Goal: Communication & Community: Answer question/provide support

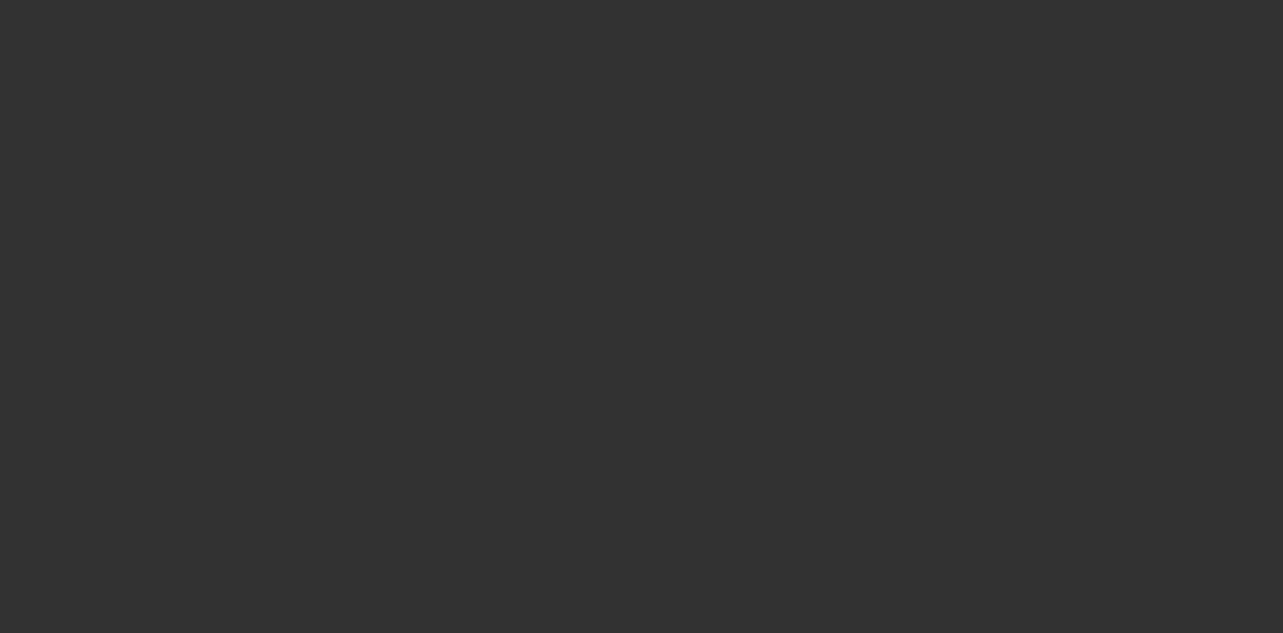
drag, startPoint x: 309, startPoint y: 631, endPoint x: 313, endPoint y: 645, distance: 14.3
click at [313, 632] on html "Home Terms/Credit Application Credit Package Resources Actions Activities Docum…" at bounding box center [641, 316] width 1283 height 633
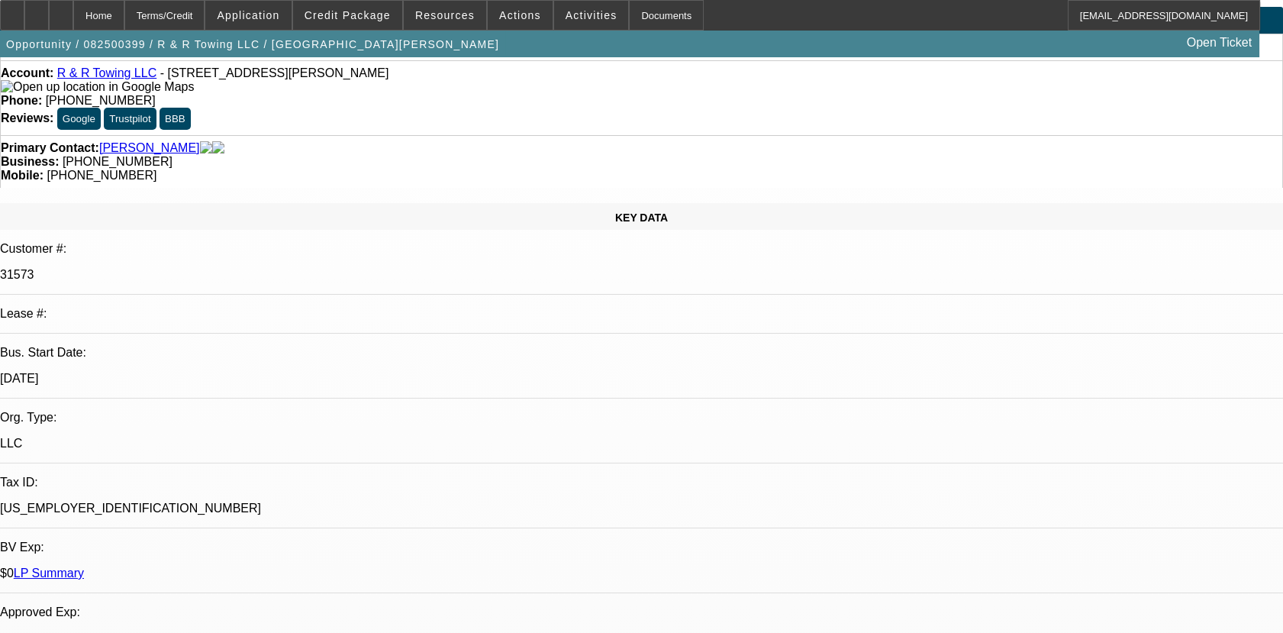
select select "0"
select select "2"
select select "0.1"
select select "4"
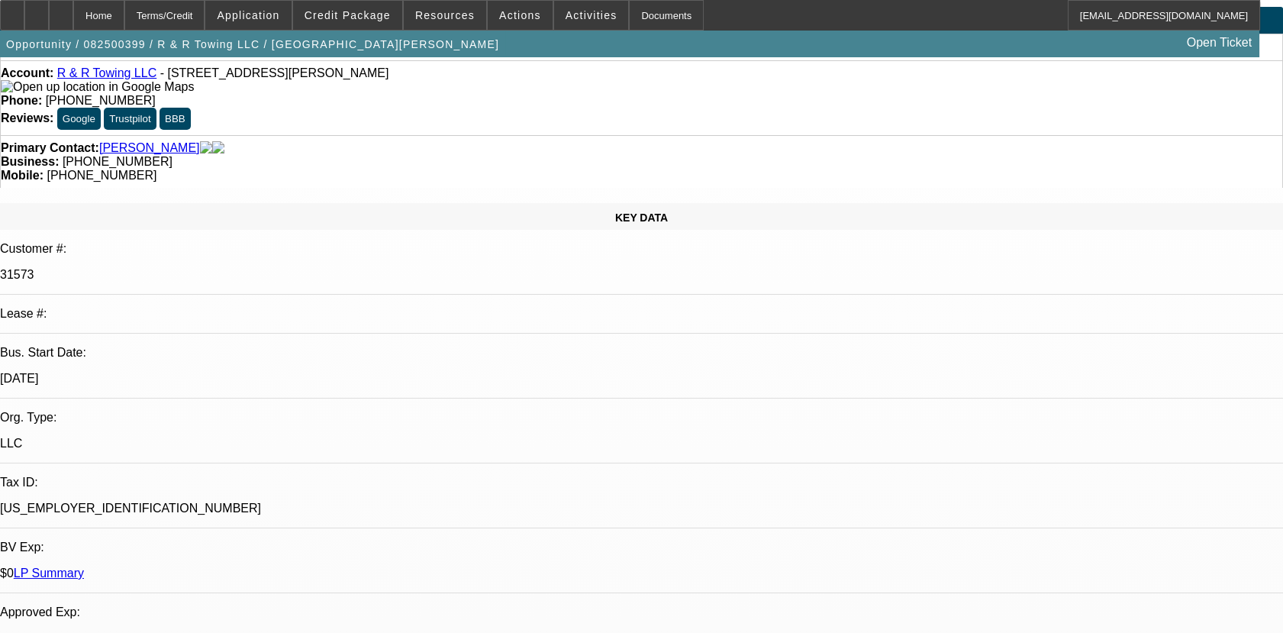
radio input "true"
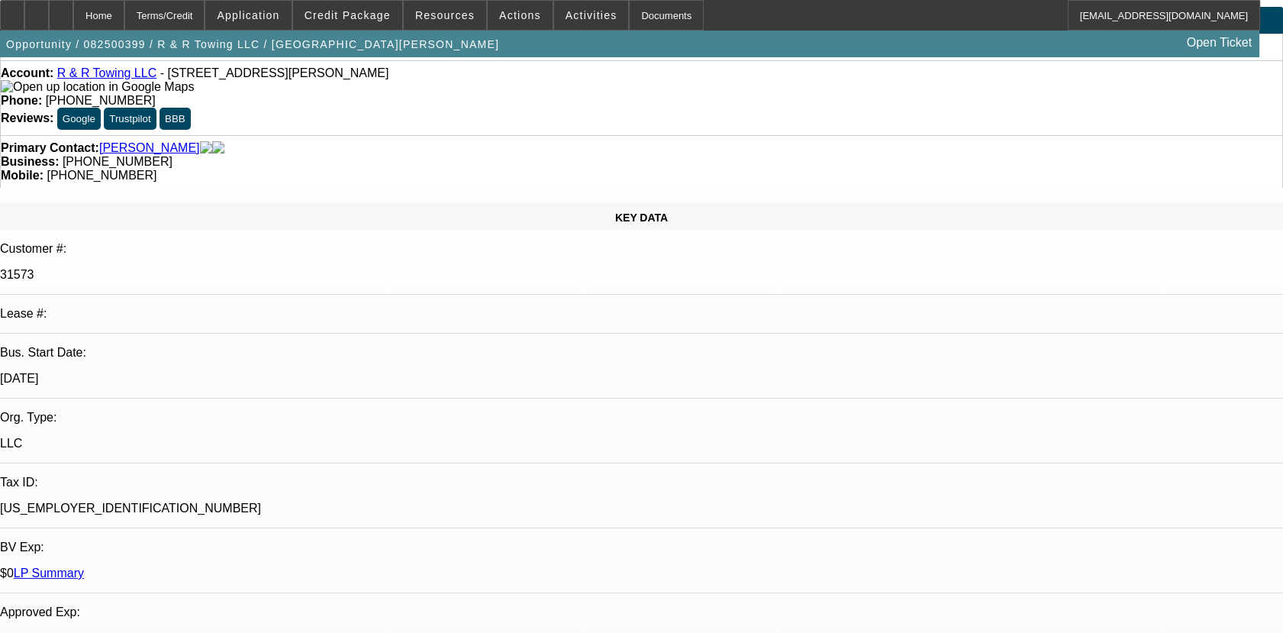
type textarea "01- SOLD DEAL NO HISTORY/02, 03 & 04 ARE ACTIVE SERVICED DEAL GOOD PAY HISTORY.…"
radio input "true"
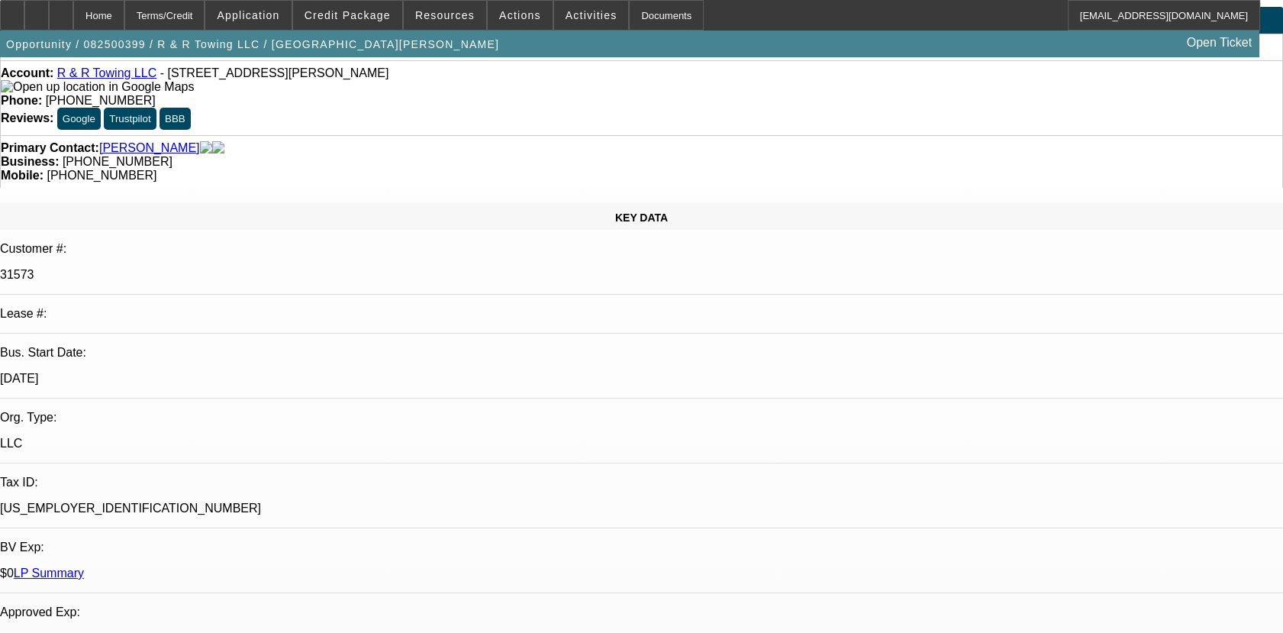
radio input "false"
radio input "true"
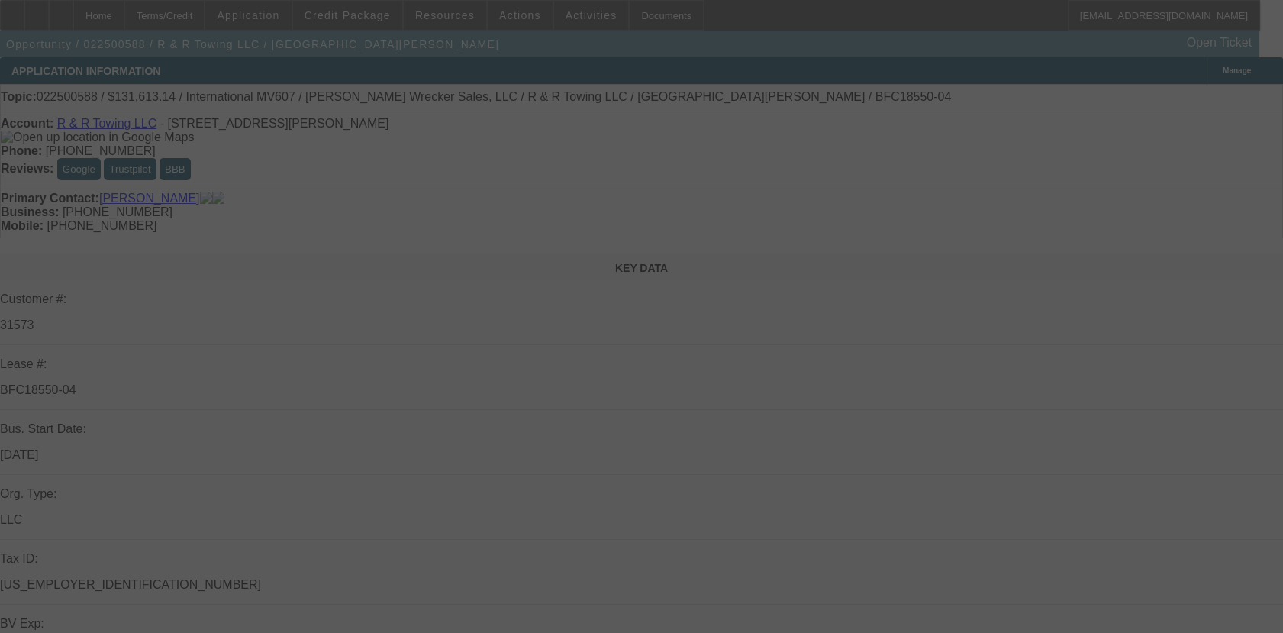
click at [916, 478] on div at bounding box center [641, 316] width 1283 height 633
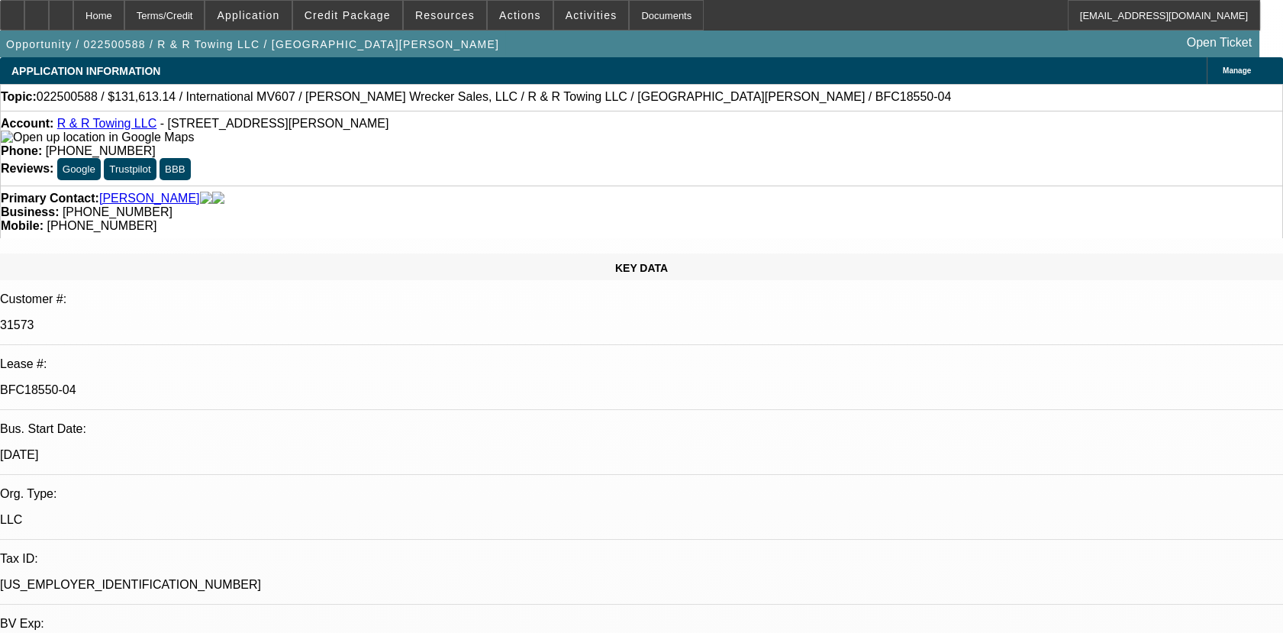
select select "0"
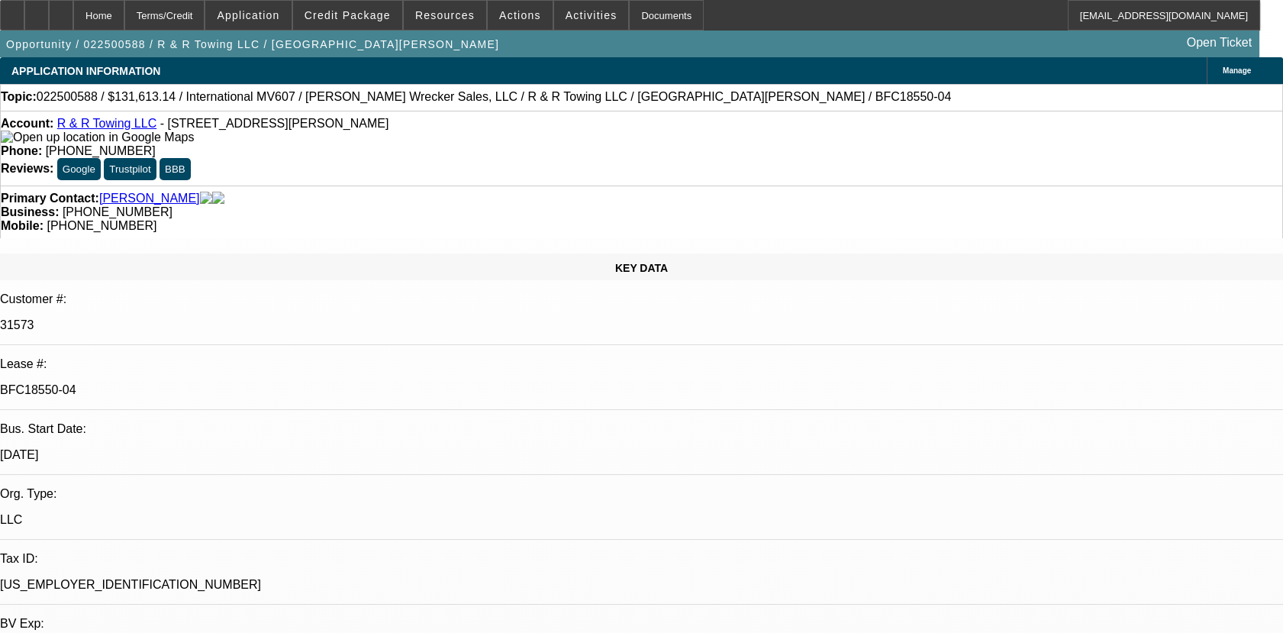
select select "0"
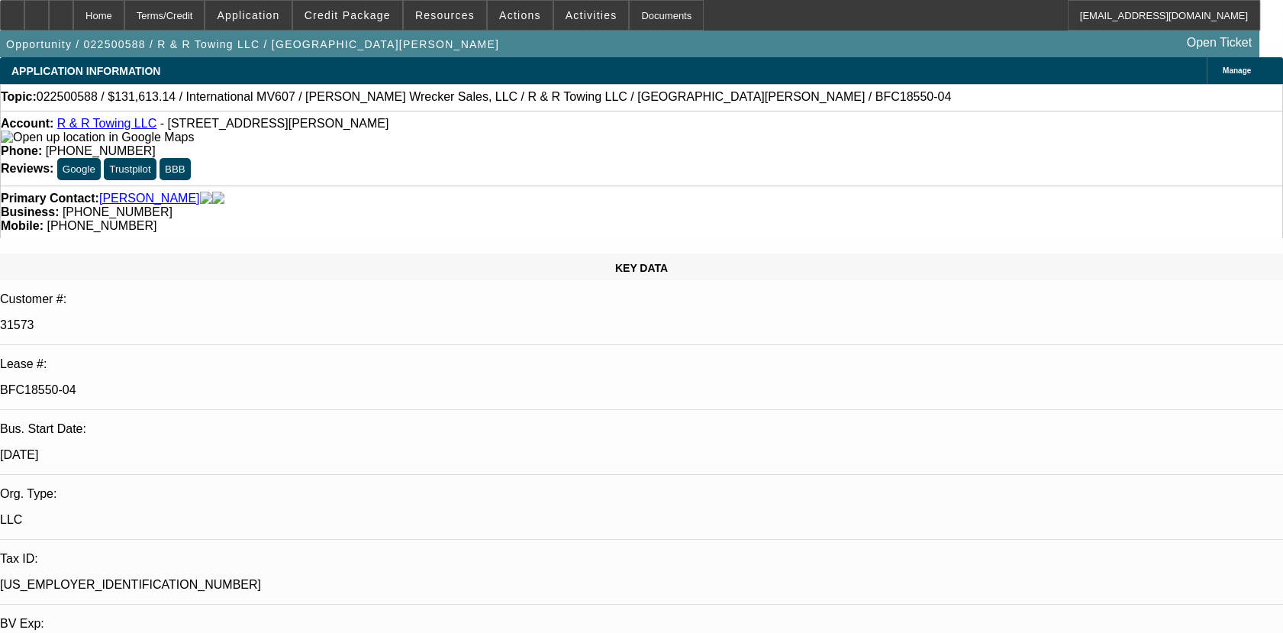
select select "0"
select select "1"
select select "2"
select select "6"
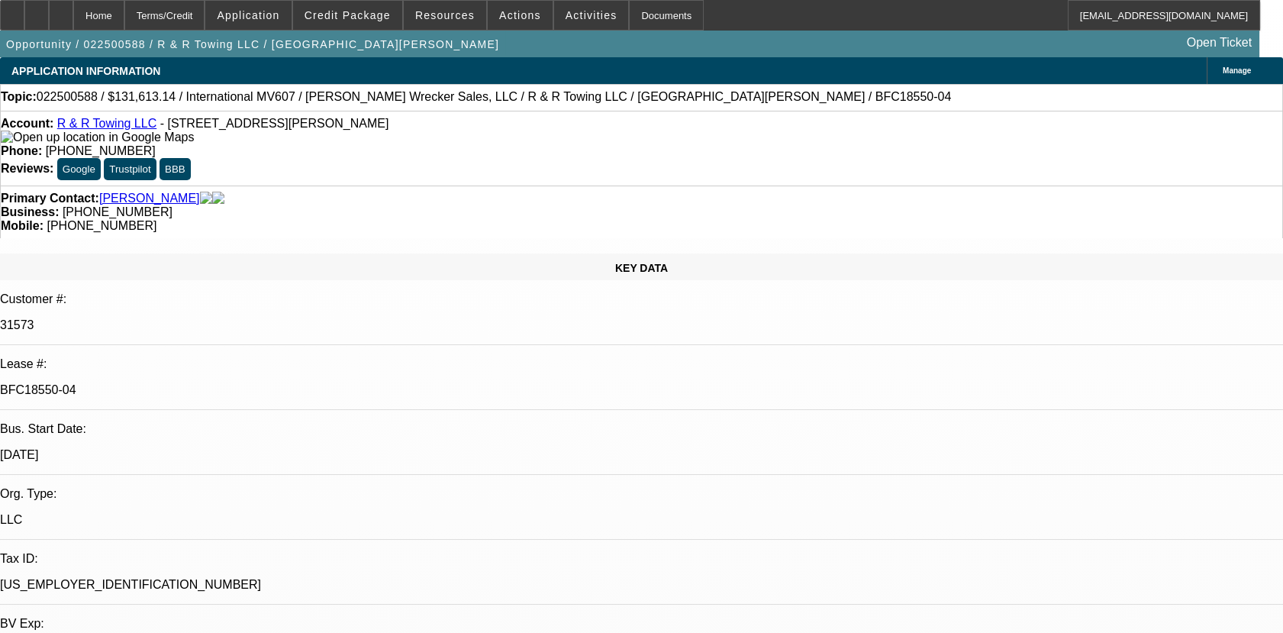
select select "1"
select select "6"
select select "1"
select select "2"
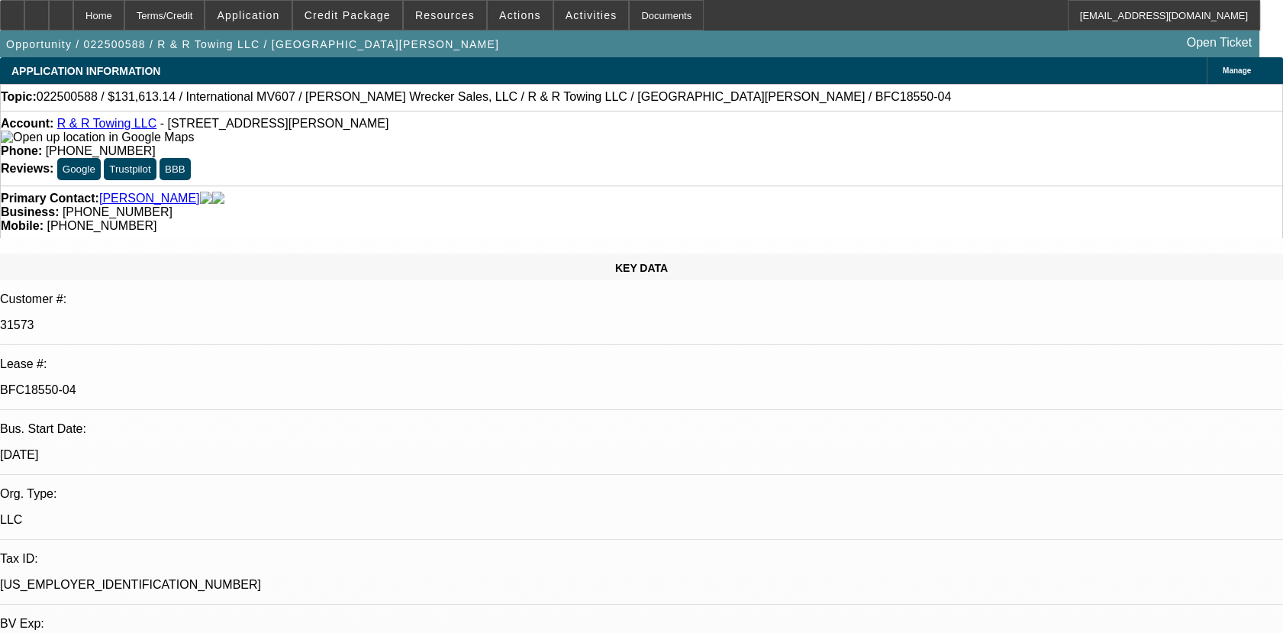
select select "6"
select select "1"
select select "6"
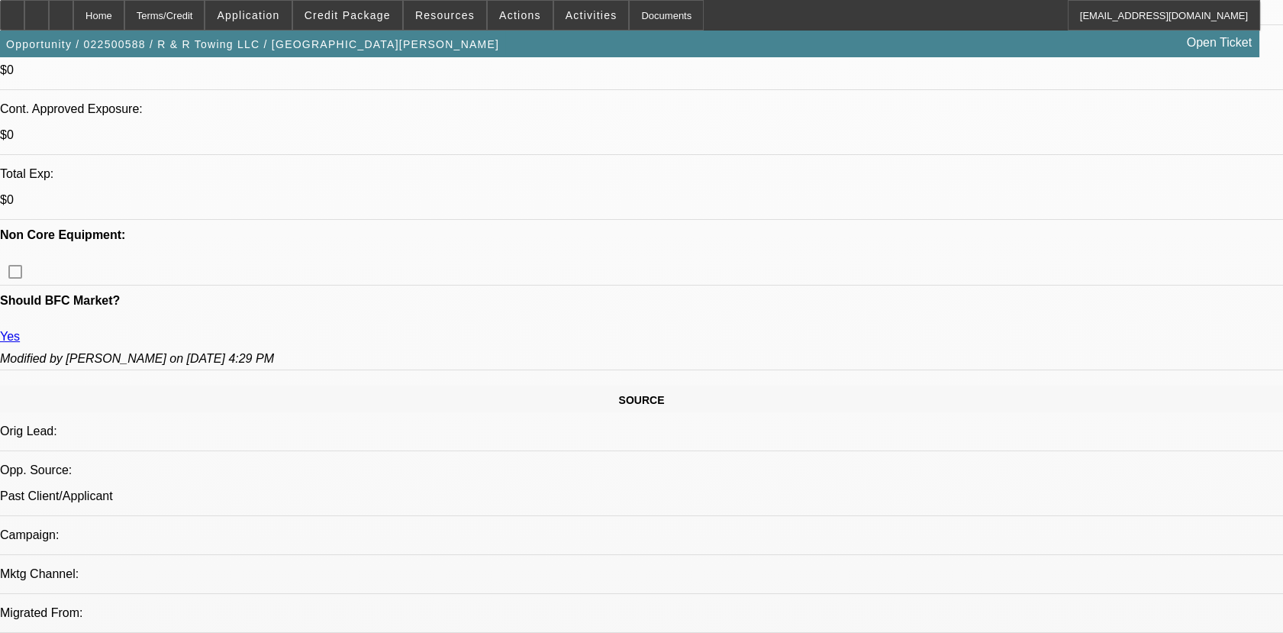
scroll to position [746, 0]
